Goal: Information Seeking & Learning: Learn about a topic

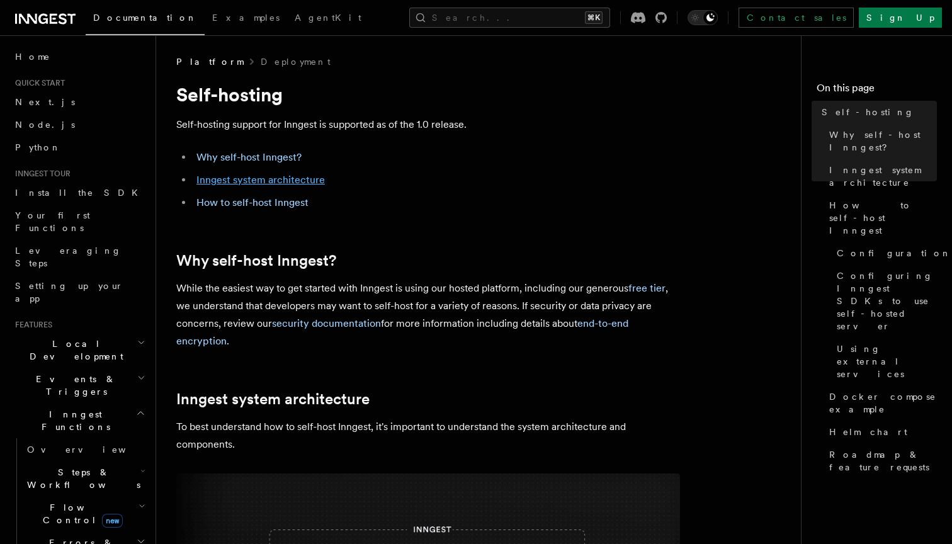
click at [254, 183] on link "Inngest system architecture" at bounding box center [261, 180] width 128 height 12
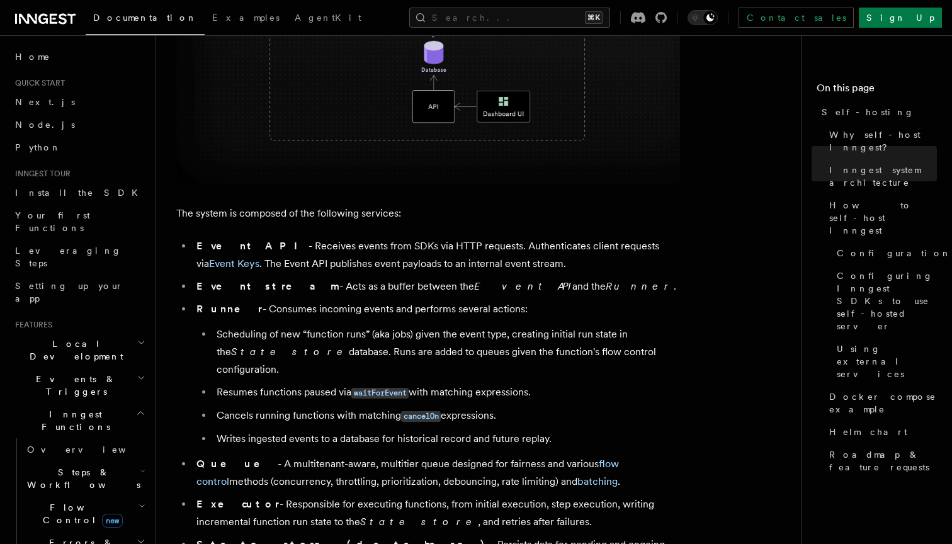
scroll to position [952, 0]
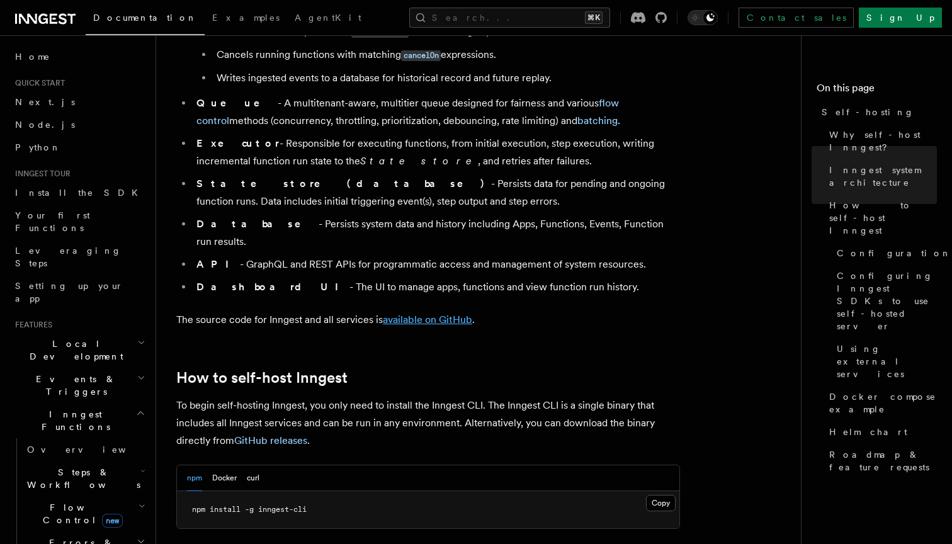
click at [409, 314] on link "available on GitHub" at bounding box center [427, 320] width 89 height 12
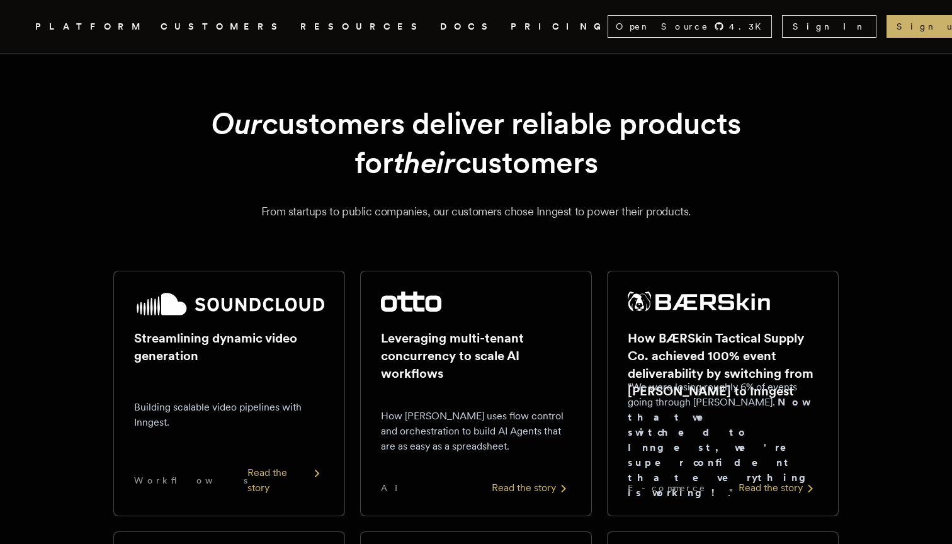
click at [511, 29] on link "PRICING" at bounding box center [559, 27] width 97 height 16
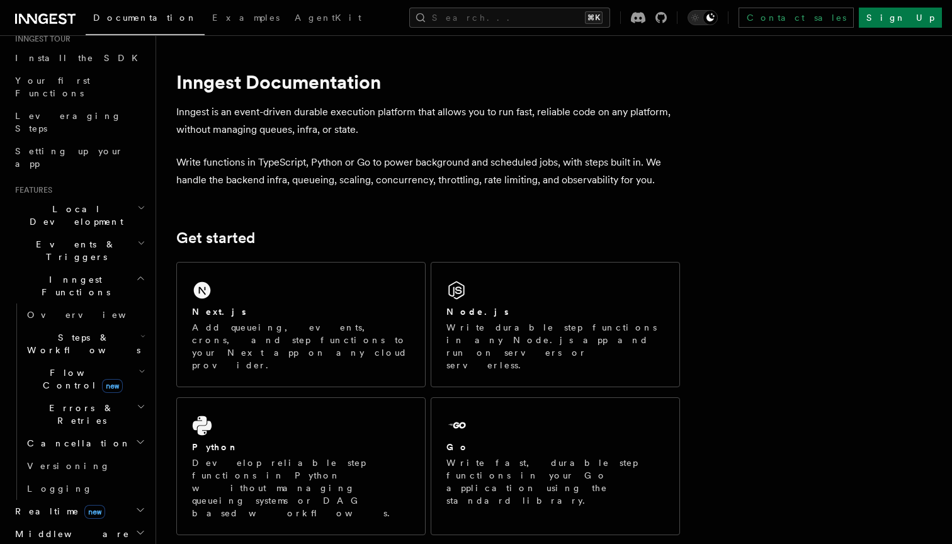
click at [52, 505] on span "Realtime new" at bounding box center [57, 511] width 95 height 13
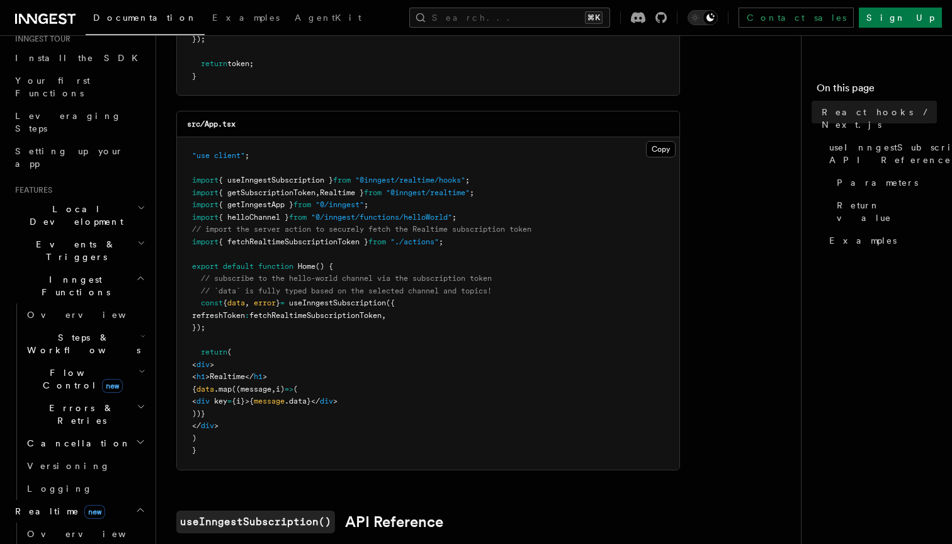
scroll to position [349, 0]
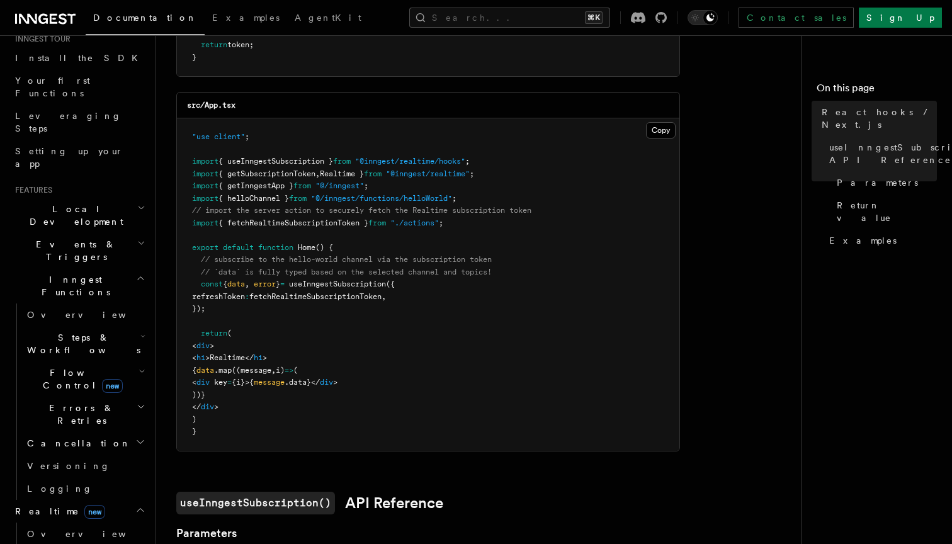
drag, startPoint x: 212, startPoint y: 293, endPoint x: 522, endPoint y: 358, distance: 317.4
click at [522, 358] on pre ""use client" ; import { useInngestSubscription } from "@inngest/realtime/hooks"…" at bounding box center [428, 284] width 503 height 333
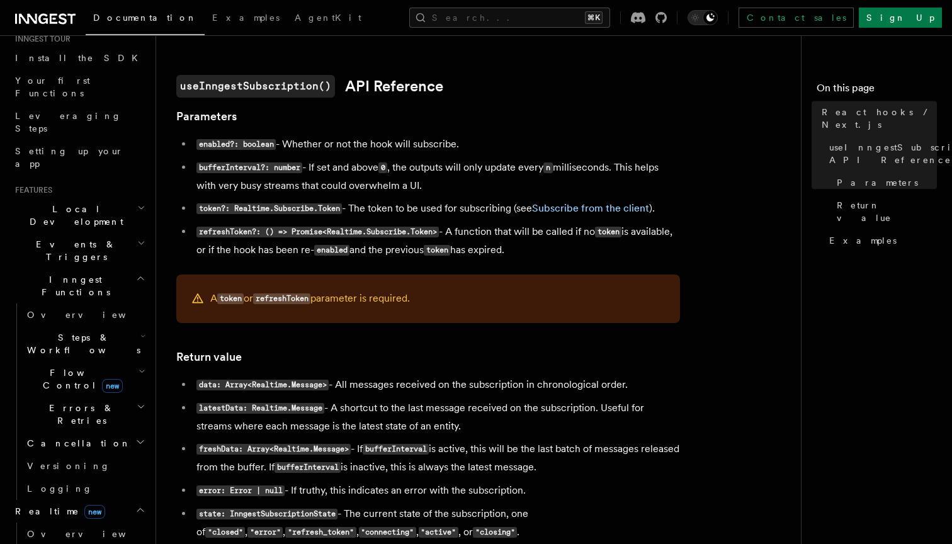
scroll to position [794, 0]
